Goal: Task Accomplishment & Management: Use online tool/utility

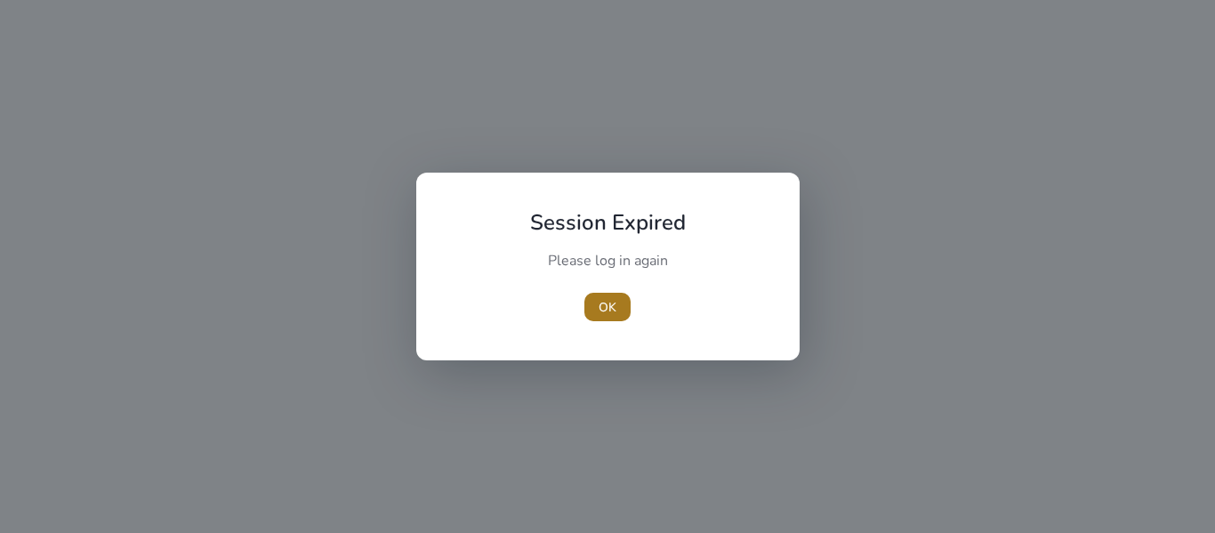
click at [604, 293] on span "button" at bounding box center [607, 306] width 46 height 43
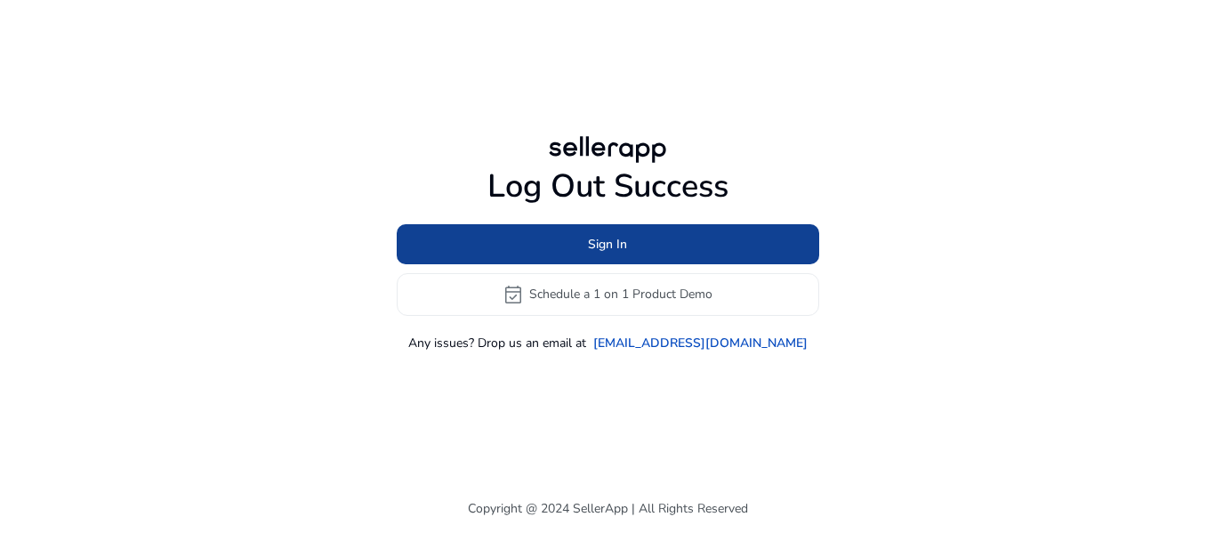
click at [621, 249] on span "Sign In" at bounding box center [607, 244] width 39 height 19
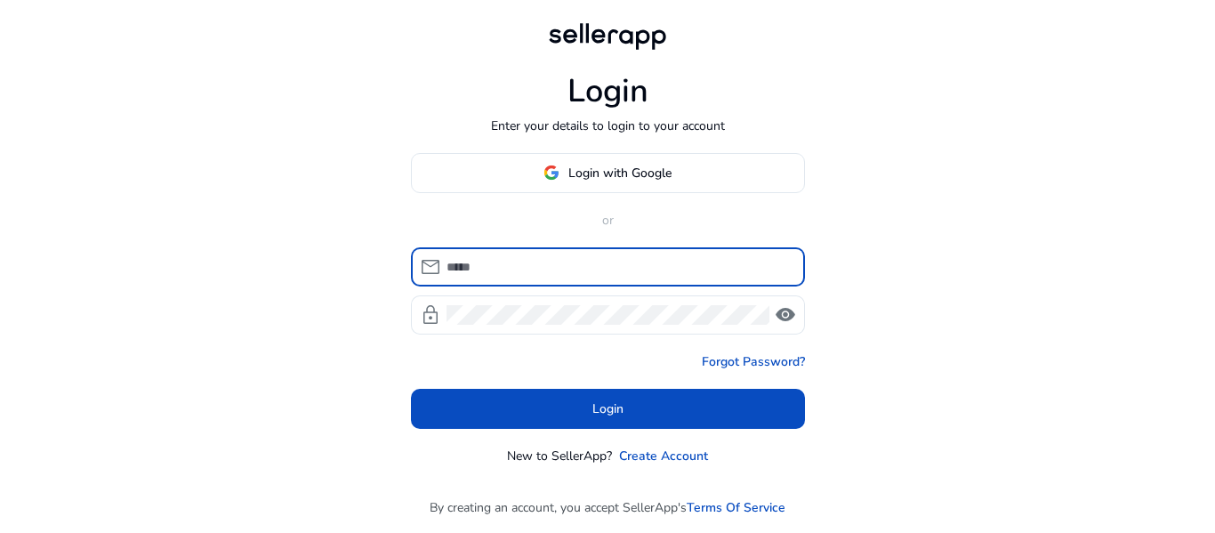
type input "**********"
click at [784, 307] on span "visibility" at bounding box center [784, 314] width 21 height 21
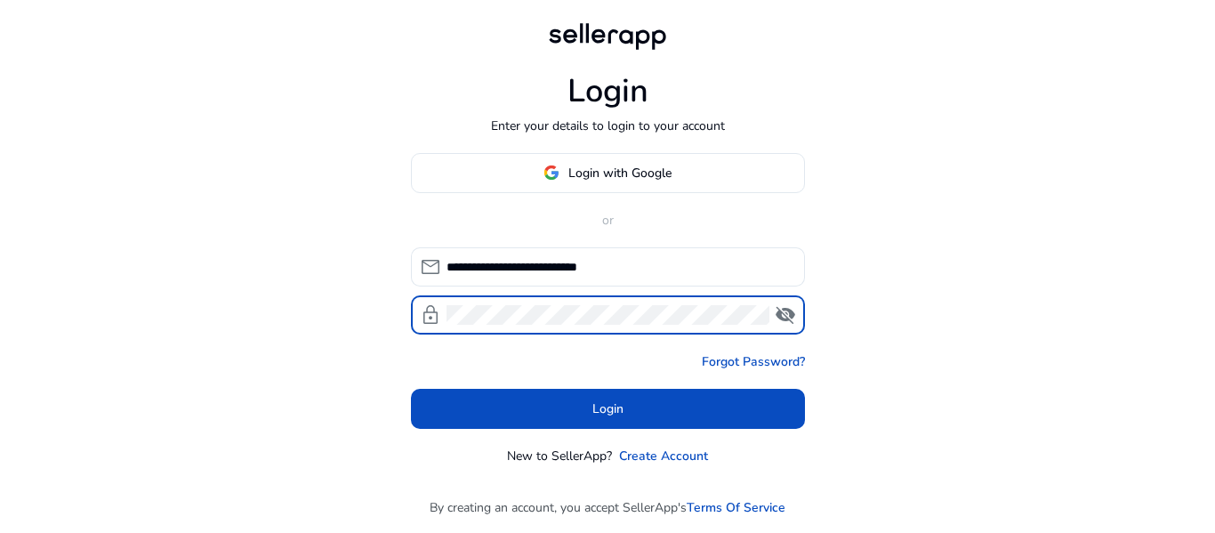
click at [783, 310] on span "visibility_off" at bounding box center [784, 314] width 21 height 21
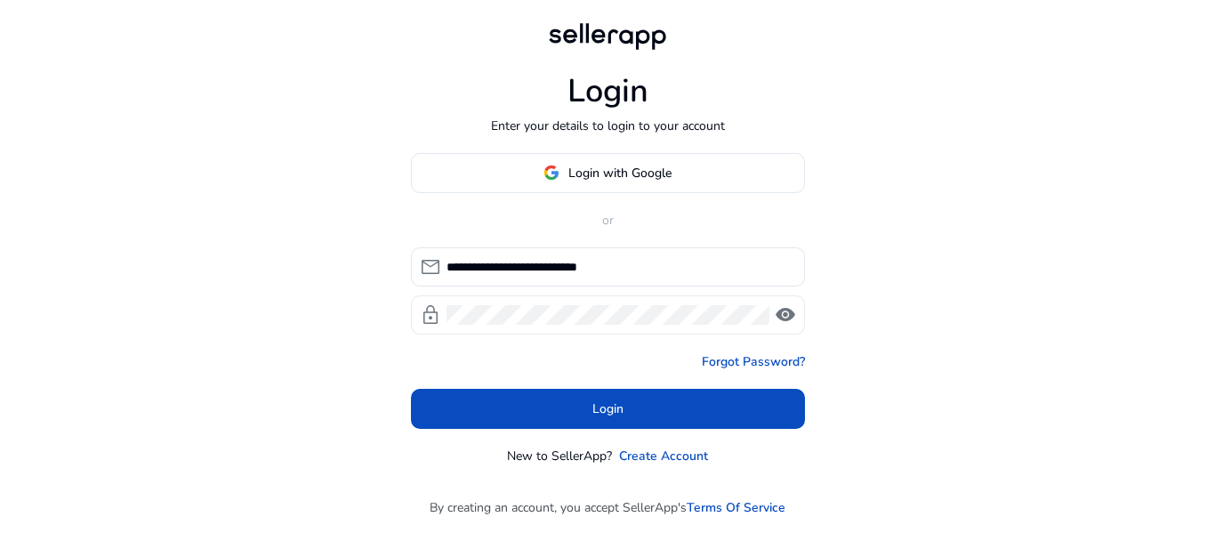
click at [787, 316] on span "visibility" at bounding box center [784, 314] width 21 height 21
click at [787, 316] on span "visibility_off" at bounding box center [784, 314] width 21 height 21
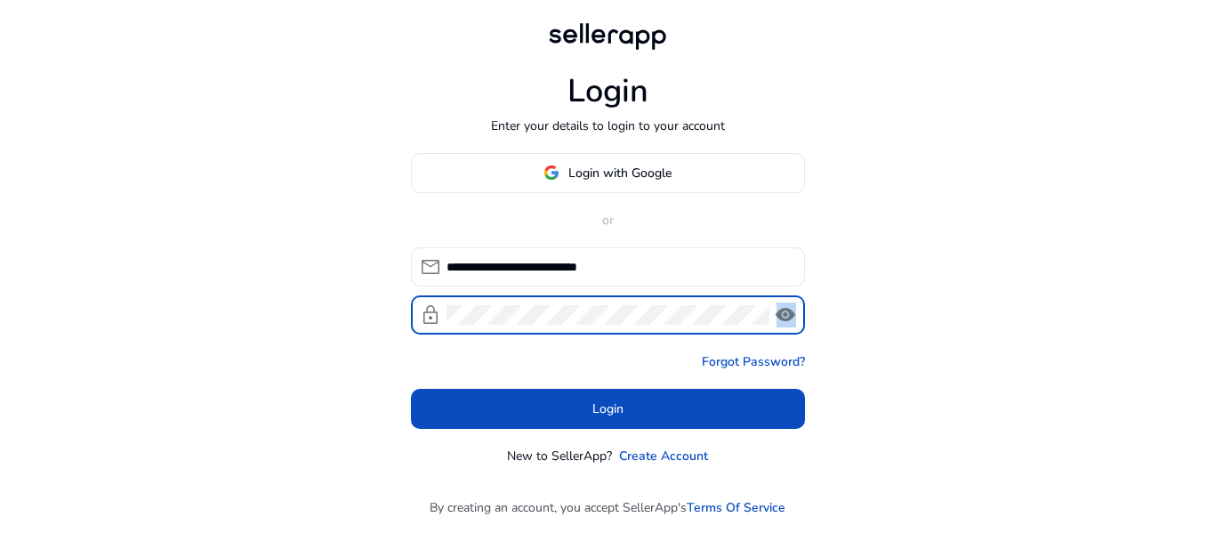
click at [787, 316] on span "visibility" at bounding box center [784, 314] width 21 height 21
click at [787, 316] on span "visibility_off" at bounding box center [784, 314] width 21 height 21
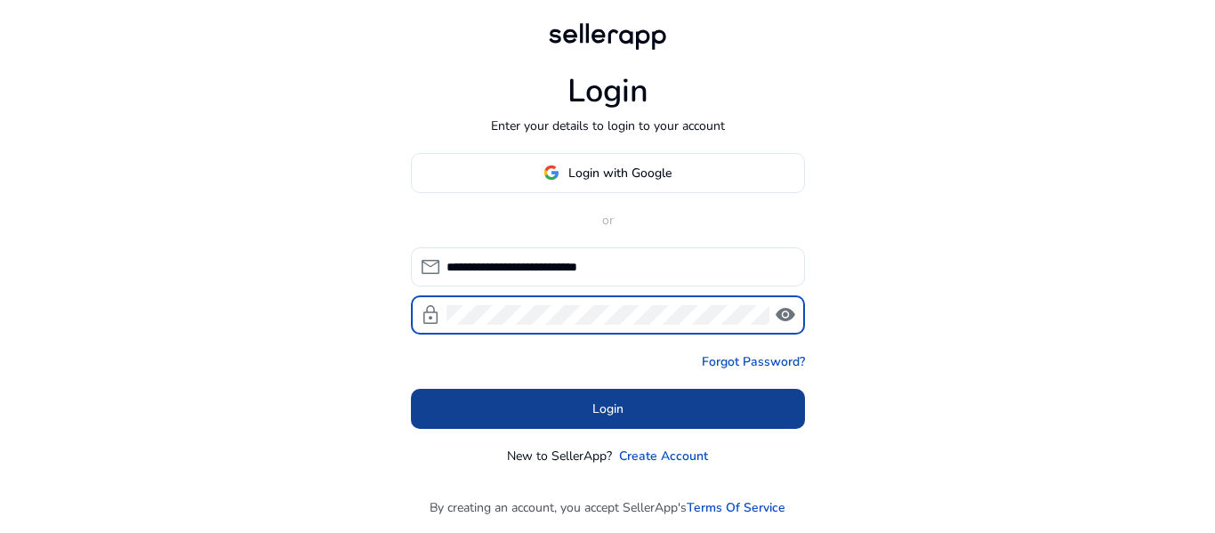
click at [703, 414] on span at bounding box center [608, 408] width 394 height 43
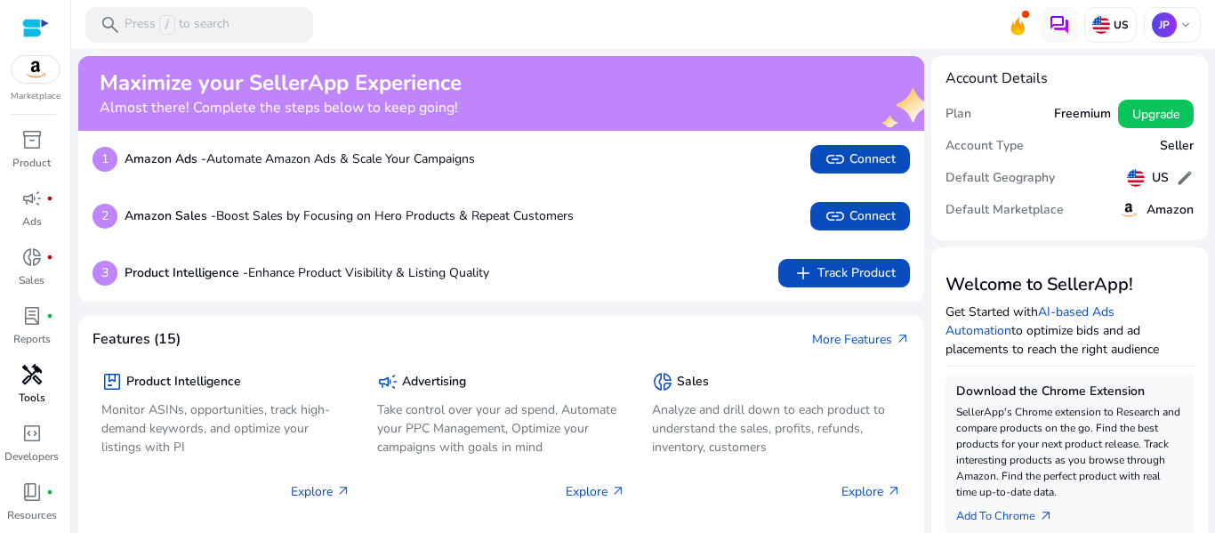
click at [27, 374] on span "handyman" at bounding box center [31, 374] width 21 height 21
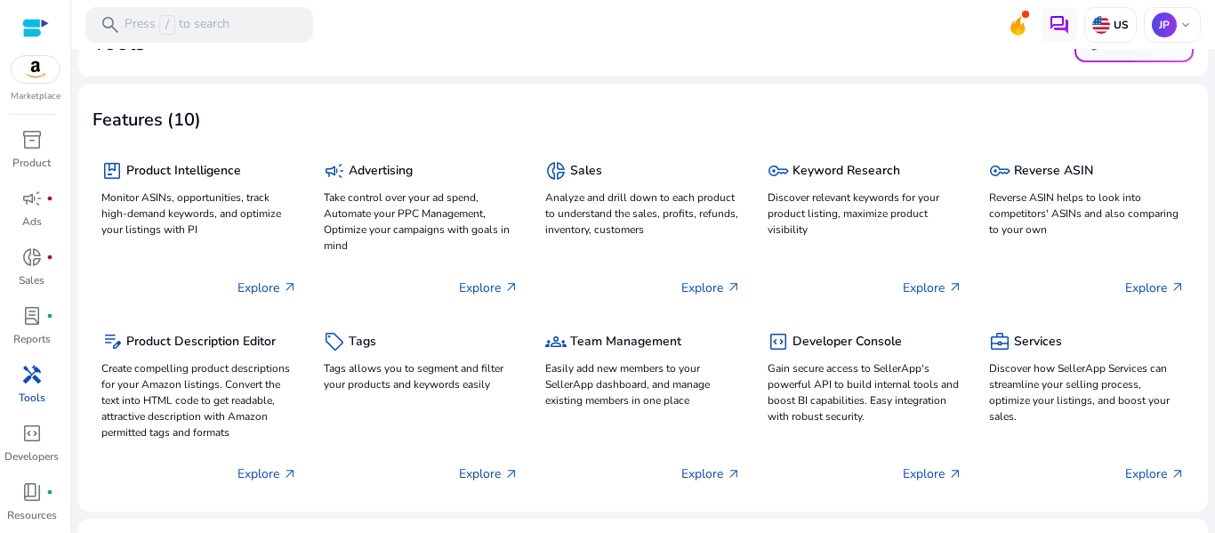
scroll to position [89, 0]
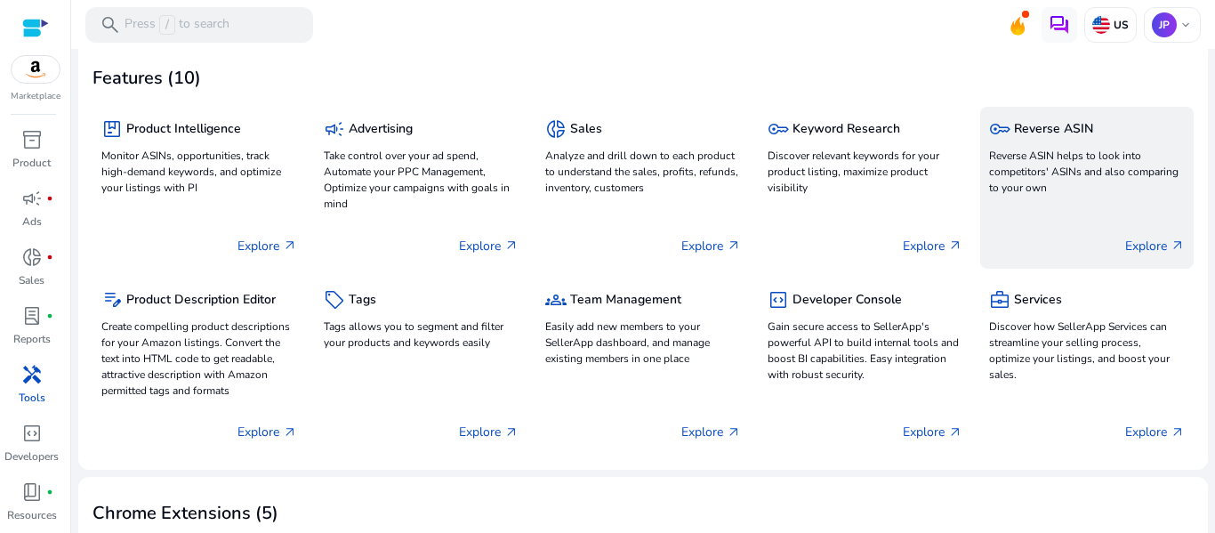
click at [1047, 136] on h5 "Reverse ASIN" at bounding box center [1053, 129] width 79 height 15
